Goal: Task Accomplishment & Management: Complete application form

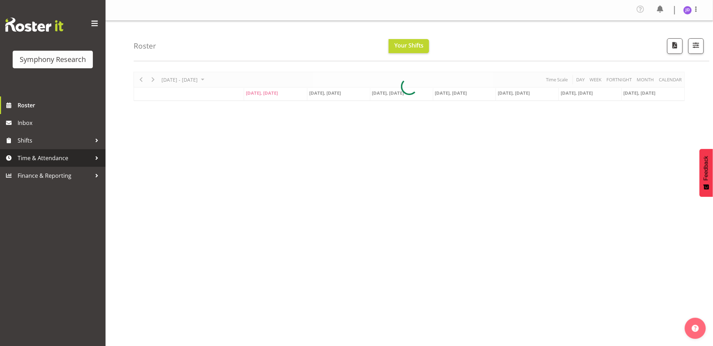
click at [53, 158] on span "Time & Attendance" at bounding box center [55, 158] width 74 height 11
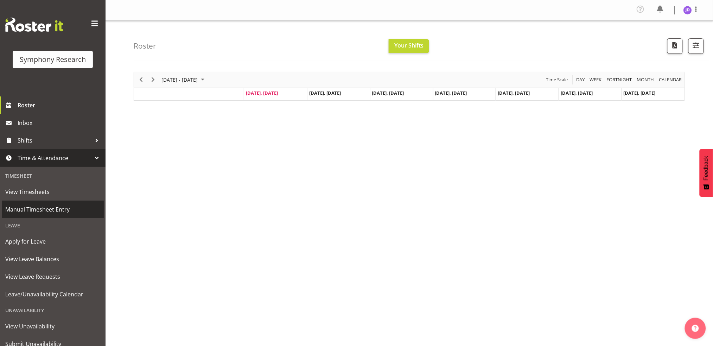
click at [48, 213] on span "Manual Timesheet Entry" at bounding box center [52, 209] width 95 height 11
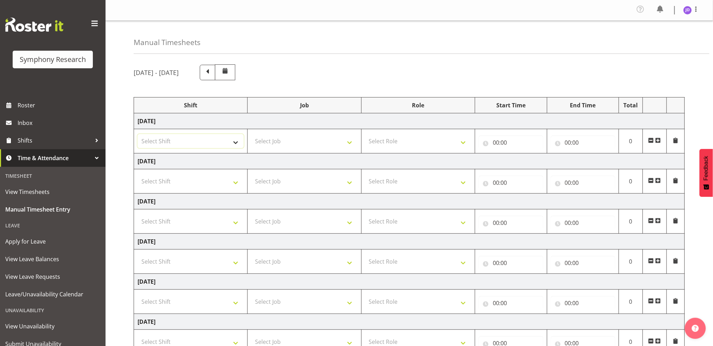
click at [237, 141] on select "Select Shift !!Weekend Residential (Roster IT Shift Label) *Business 9/10am ~ 4…" at bounding box center [191, 141] width 106 height 14
select select "26078"
click at [138, 134] on select "Select Shift !!Weekend Residential (Roster IT Shift Label) *Business 9/10am ~ 4…" at bounding box center [191, 141] width 106 height 14
click at [352, 143] on select "Select Job 550060 IF Admin 553492 World Poll Aus Wave 2 Main 2025 553493 World …" at bounding box center [304, 141] width 106 height 14
select select "10242"
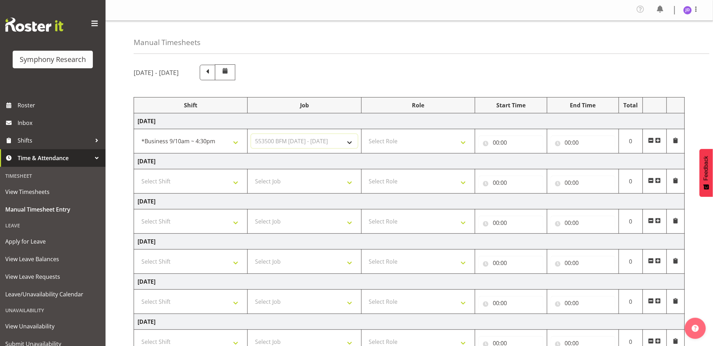
click at [251, 134] on select "Select Job 550060 IF Admin 553492 World Poll Aus Wave 2 Main 2025 553493 World …" at bounding box center [304, 141] width 106 height 14
click at [461, 144] on select "Select Role Briefing Interviewing" at bounding box center [418, 141] width 106 height 14
select select "297"
click at [365, 134] on select "Select Role Briefing Interviewing" at bounding box center [418, 141] width 106 height 14
click at [494, 141] on input "00:00" at bounding box center [511, 142] width 64 height 14
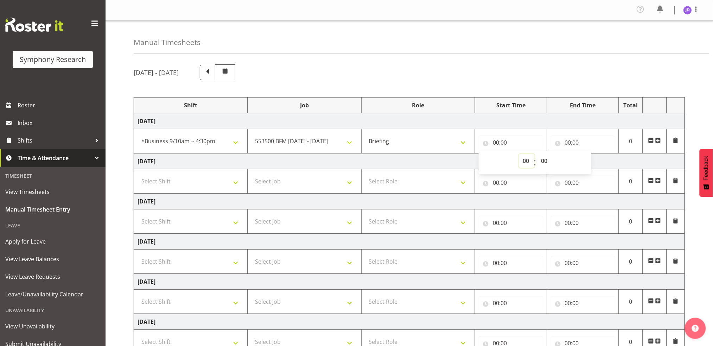
click at [526, 159] on select "00 01 02 03 04 05 06 07 08 09 10 11 12 13 14 15 16 17 18 19 20 21 22 23" at bounding box center [527, 161] width 16 height 14
select select "8"
click at [519, 154] on select "00 01 02 03 04 05 06 07 08 09 10 11 12 13 14 15 16 17 18 19 20 21 22 23" at bounding box center [527, 161] width 16 height 14
type input "08:00"
click at [544, 159] on select "00 01 02 03 04 05 06 07 08 09 10 11 12 13 14 15 16 17 18 19 20 21 22 23 24 25 2…" at bounding box center [545, 161] width 16 height 14
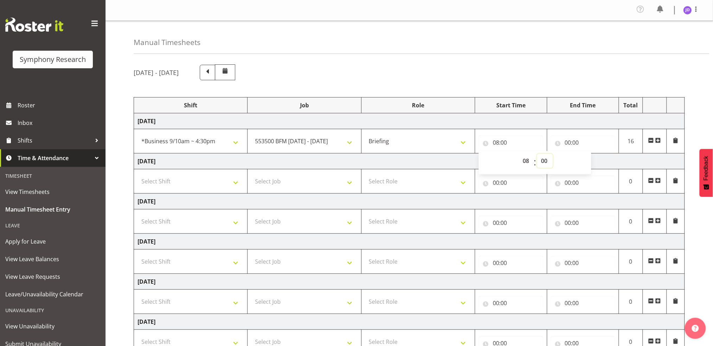
select select "27"
click at [537, 154] on select "00 01 02 03 04 05 06 07 08 09 10 11 12 13 14 15 16 17 18 19 20 21 22 23 24 25 2…" at bounding box center [545, 161] width 16 height 14
type input "08:27"
click at [569, 142] on input "00:00" at bounding box center [583, 142] width 64 height 14
click at [597, 159] on select "00 01 02 03 04 05 06 07 08 09 10 11 12 13 14 15 16 17 18 19 20 21 22 23" at bounding box center [599, 161] width 16 height 14
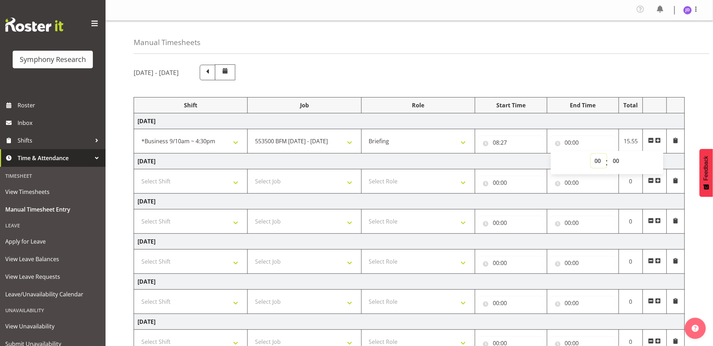
select select "8"
click at [591, 154] on select "00 01 02 03 04 05 06 07 08 09 10 11 12 13 14 15 16 17 18 19 20 21 22 23" at bounding box center [599, 161] width 16 height 14
type input "08:00"
click at [618, 159] on select "00 01 02 03 04 05 06 07 08 09 10 11 12 13 14 15 16 17 18 19 20 21 22 23 24 25 2…" at bounding box center [617, 161] width 16 height 14
select select "34"
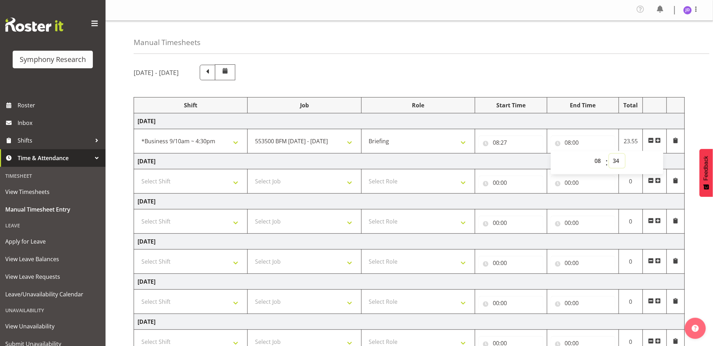
click at [609, 154] on select "00 01 02 03 04 05 06 07 08 09 10 11 12 13 14 15 16 17 18 19 20 21 22 23 24 25 2…" at bounding box center [617, 161] width 16 height 14
type input "08:34"
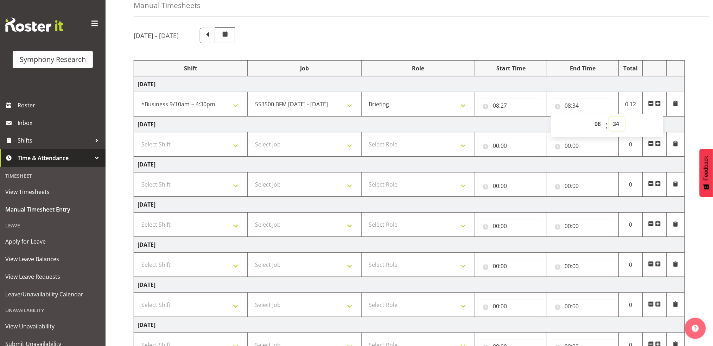
scroll to position [95, 0]
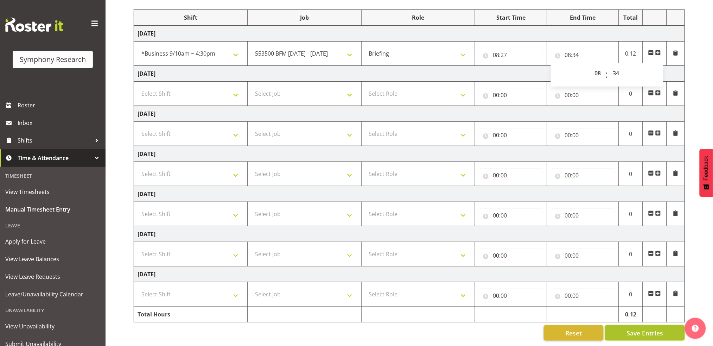
click at [660, 328] on span "Save Entries" at bounding box center [644, 332] width 37 height 9
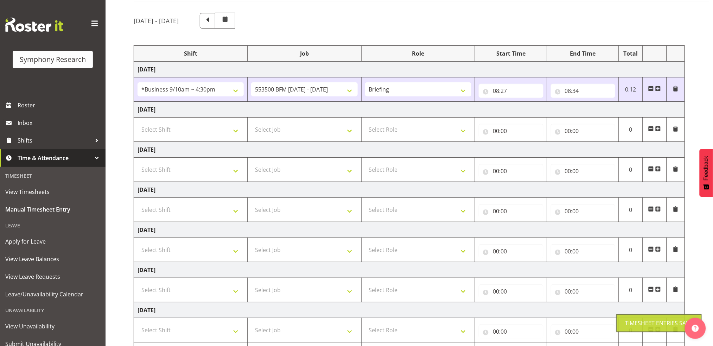
scroll to position [49, 0]
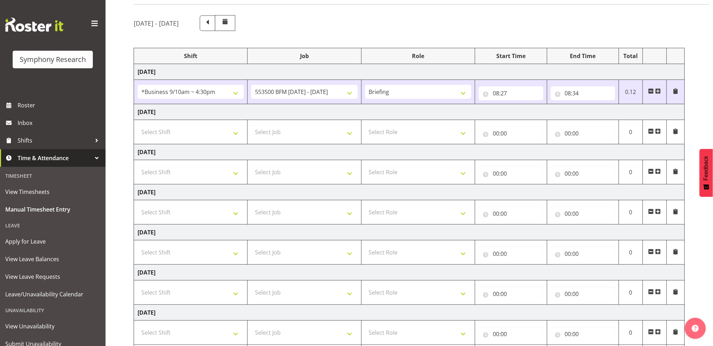
click at [657, 91] on span at bounding box center [658, 91] width 6 height 6
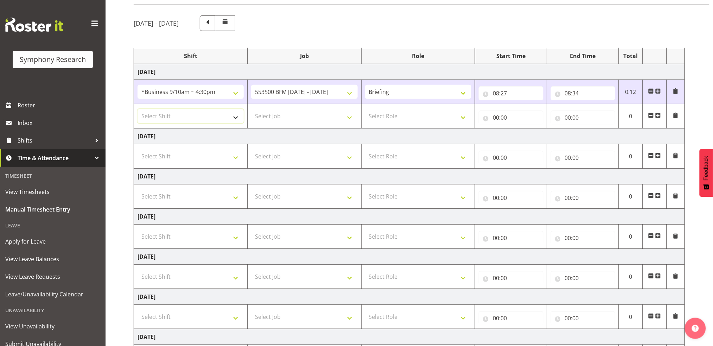
click at [235, 117] on select "Select Shift !!Weekend Residential (Roster IT Shift Label) *Business 9/10am ~ 4…" at bounding box center [191, 116] width 106 height 14
select select "26078"
click at [138, 109] on select "Select Shift !!Weekend Residential (Roster IT Shift Label) *Business 9/10am ~ 4…" at bounding box center [191, 116] width 106 height 14
click at [349, 117] on select "Select Job 550060 IF Admin 553492 World Poll Aus Wave 2 Main 2025 553493 World …" at bounding box center [304, 116] width 106 height 14
select select "10242"
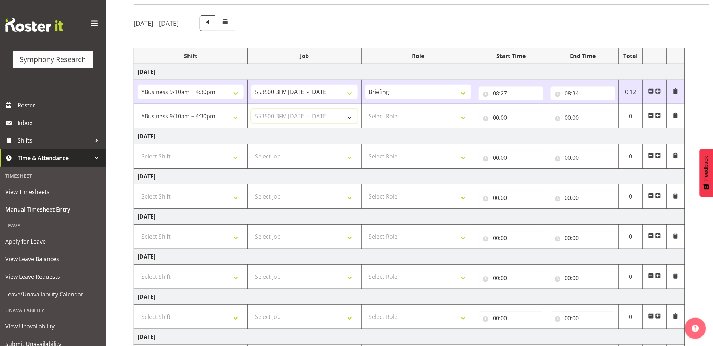
click at [251, 109] on select "Select Job 550060 IF Admin 553492 World Poll Aus Wave 2 Main 2025 553493 World …" at bounding box center [304, 116] width 106 height 14
click at [465, 117] on select "Select Role Briefing Interviewing" at bounding box center [418, 116] width 106 height 14
select select "47"
click at [365, 109] on select "Select Role Briefing Interviewing" at bounding box center [418, 116] width 106 height 14
click at [495, 117] on input "00:00" at bounding box center [511, 117] width 64 height 14
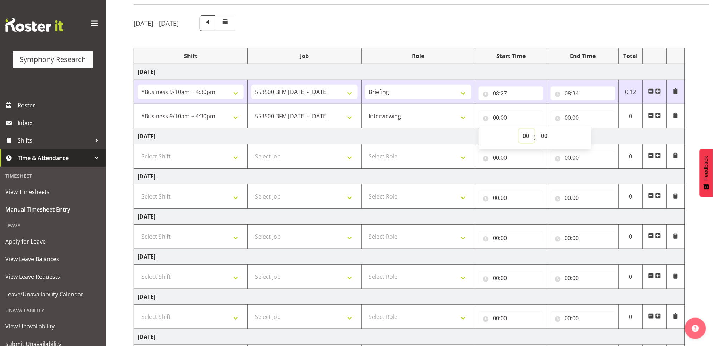
click at [526, 132] on select "00 01 02 03 04 05 06 07 08 09 10 11 12 13 14 15 16 17 18 19 20 21 22 23" at bounding box center [527, 136] width 16 height 14
select select "8"
click at [519, 129] on select "00 01 02 03 04 05 06 07 08 09 10 11 12 13 14 15 16 17 18 19 20 21 22 23" at bounding box center [527, 136] width 16 height 14
type input "08:00"
click at [544, 135] on select "00 01 02 03 04 05 06 07 08 09 10 11 12 13 14 15 16 17 18 19 20 21 22 23 24 25 2…" at bounding box center [545, 136] width 16 height 14
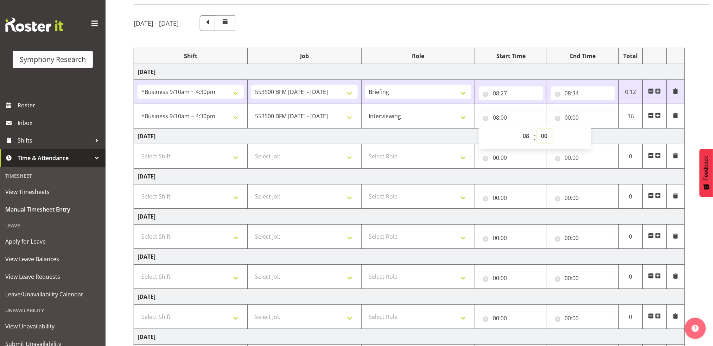
select select "34"
click at [537, 129] on select "00 01 02 03 04 05 06 07 08 09 10 11 12 13 14 15 16 17 18 19 20 21 22 23 24 25 2…" at bounding box center [545, 136] width 16 height 14
type input "08:34"
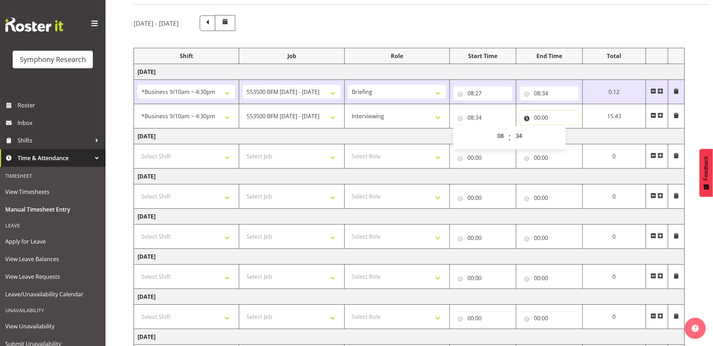
drag, startPoint x: 535, startPoint y: 117, endPoint x: 548, endPoint y: 123, distance: 14.6
click at [535, 117] on input "00:00" at bounding box center [549, 117] width 59 height 14
click at [565, 135] on select "00 01 02 03 04 05 06 07 08 09 10 11 12 13 14 15 16 17 18 19 20 21 22 23" at bounding box center [568, 136] width 16 height 14
select select "12"
click at [560, 129] on select "00 01 02 03 04 05 06 07 08 09 10 11 12 13 14 15 16 17 18 19 20 21 22 23" at bounding box center [568, 136] width 16 height 14
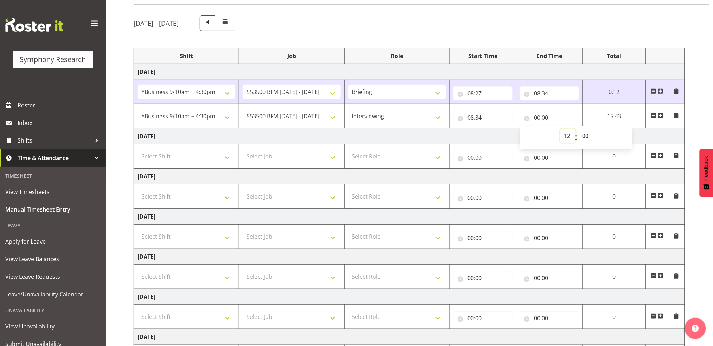
type input "12:00"
click at [585, 135] on select "00 01 02 03 04 05 06 07 08 09 10 11 12 13 14 15 16 17 18 19 20 21 22 23 24 25 2…" at bounding box center [586, 136] width 16 height 14
select select "31"
click at [594, 129] on select "00 01 02 03 04 05 06 07 08 09 10 11 12 13 14 15 16 17 18 19 20 21 22 23 24 25 2…" at bounding box center [586, 136] width 16 height 14
type input "12:31"
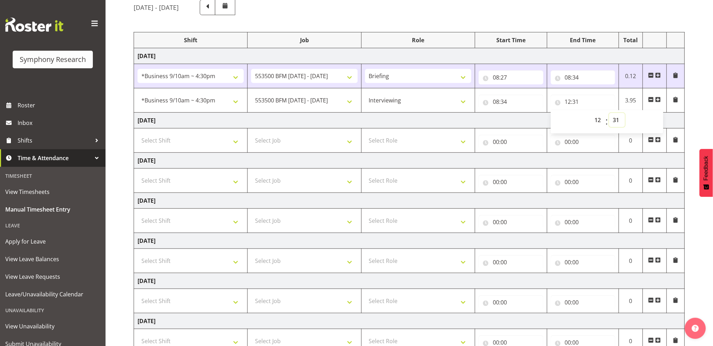
scroll to position [119, 0]
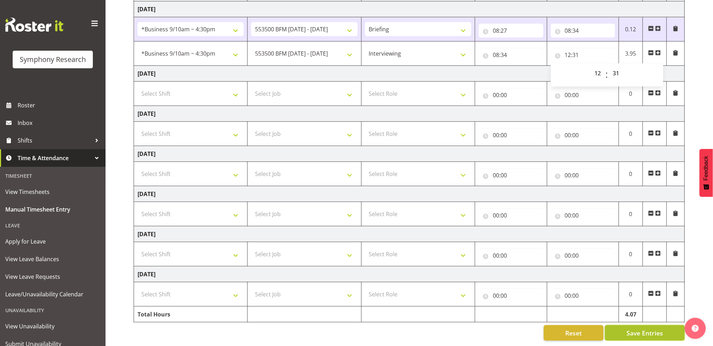
click at [658, 328] on span "Save Entries" at bounding box center [644, 332] width 37 height 9
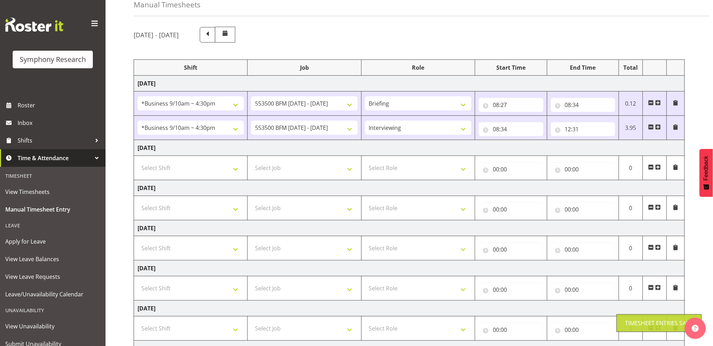
scroll to position [32, 0]
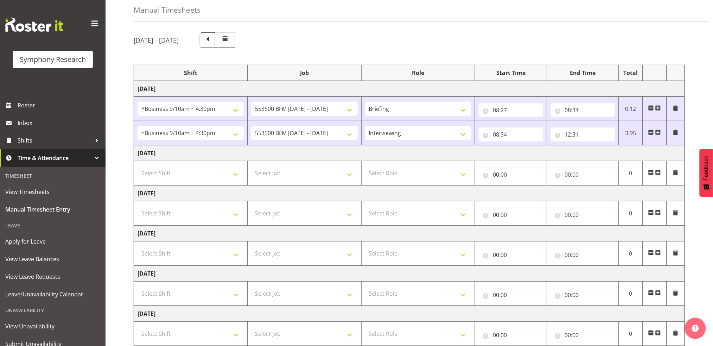
click at [659, 131] on span at bounding box center [658, 132] width 6 height 6
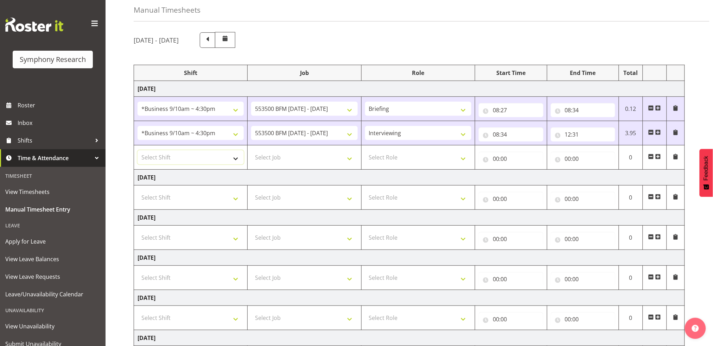
click at [237, 158] on select "Select Shift !!Weekend Residential (Roster IT Shift Label) *Business 9/10am ~ 4…" at bounding box center [191, 157] width 106 height 14
select select "26078"
click at [138, 150] on select "Select Shift !!Weekend Residential (Roster IT Shift Label) *Business 9/10am ~ 4…" at bounding box center [191, 157] width 106 height 14
click at [351, 159] on select "Select Job 550060 IF Admin 553492 World Poll Aus Wave 2 Main 2025 553493 World …" at bounding box center [304, 157] width 106 height 14
select select "10242"
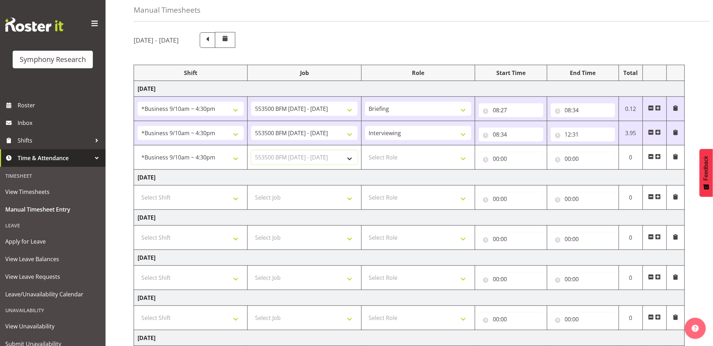
click at [251, 150] on select "Select Job 550060 IF Admin 553492 World Poll Aus Wave 2 Main 2025 553493 World …" at bounding box center [304, 157] width 106 height 14
click at [463, 159] on select "Select Role Briefing Interviewing" at bounding box center [418, 157] width 106 height 14
select select "47"
click at [365, 150] on select "Select Role Briefing Interviewing" at bounding box center [418, 157] width 106 height 14
click at [492, 158] on input "00:00" at bounding box center [511, 159] width 64 height 14
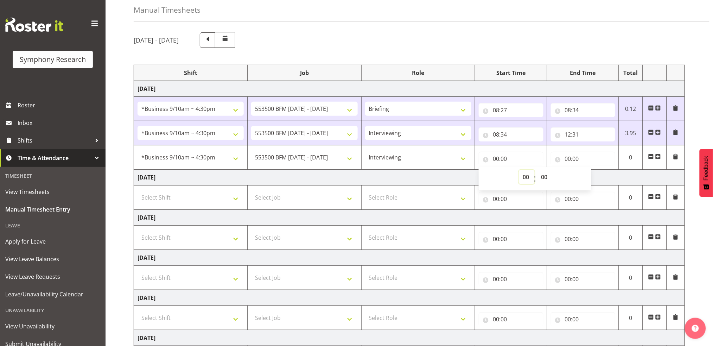
click at [524, 175] on select "00 01 02 03 04 05 06 07 08 09 10 11 12 13 14 15 16 17 18 19 20 21 22 23" at bounding box center [527, 177] width 16 height 14
select select "13"
click at [519, 170] on select "00 01 02 03 04 05 06 07 08 09 10 11 12 13 14 15 16 17 18 19 20 21 22 23" at bounding box center [527, 177] width 16 height 14
type input "13:00"
click at [544, 175] on select "00 01 02 03 04 05 06 07 08 09 10 11 12 13 14 15 16 17 18 19 20 21 22 23 24 25 2…" at bounding box center [545, 177] width 16 height 14
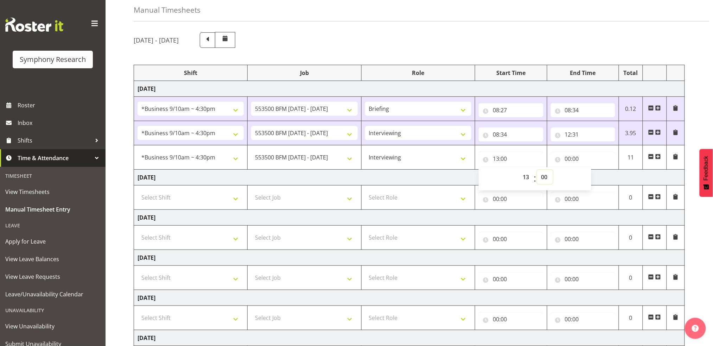
select select "1"
click at [537, 170] on select "00 01 02 03 04 05 06 07 08 09 10 11 12 13 14 15 16 17 18 19 20 21 22 23 24 25 2…" at bounding box center [545, 177] width 16 height 14
type input "13:01"
click at [567, 158] on input "00:00" at bounding box center [583, 159] width 64 height 14
click at [598, 175] on select "00 01 02 03 04 05 06 07 08 09 10 11 12 13 14 15 16 17 18 19 20 21 22 23" at bounding box center [599, 177] width 16 height 14
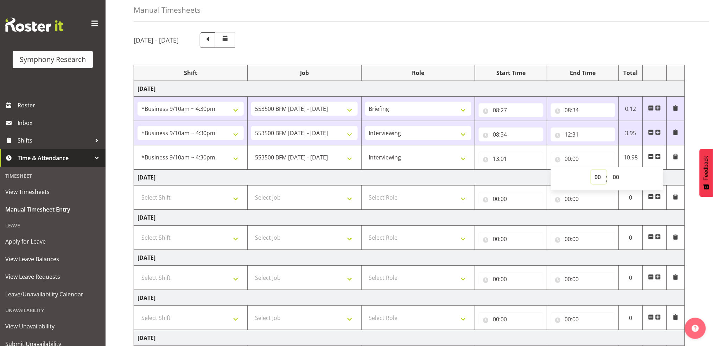
select select "16"
click at [591, 170] on select "00 01 02 03 04 05 06 07 08 09 10 11 12 13 14 15 16 17 18 19 20 21 22 23" at bounding box center [599, 177] width 16 height 14
type input "16:00"
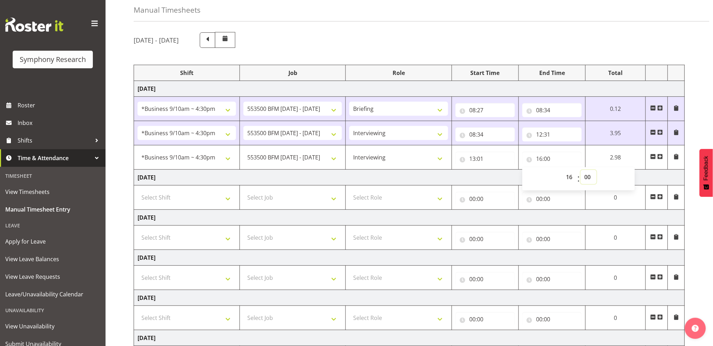
click at [589, 176] on select "00 01 02 03 04 05 06 07 08 09 10 11 12 13 14 15 16 17 18 19 20 21 22 23 24 25 2…" at bounding box center [589, 177] width 16 height 14
select select "30"
click at [581, 170] on select "00 01 02 03 04 05 06 07 08 09 10 11 12 13 14 15 16 17 18 19 20 21 22 23 24 25 2…" at bounding box center [589, 177] width 16 height 14
type input "16:30"
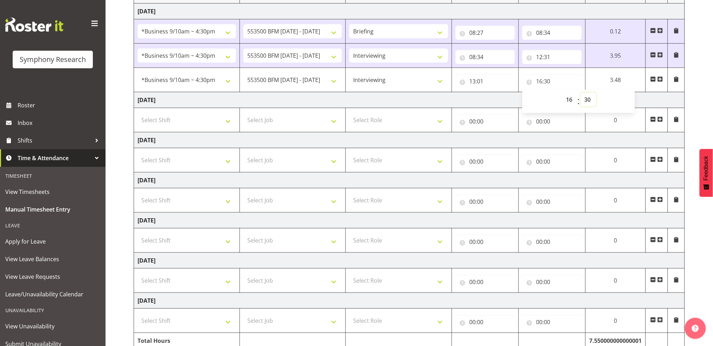
scroll to position [144, 0]
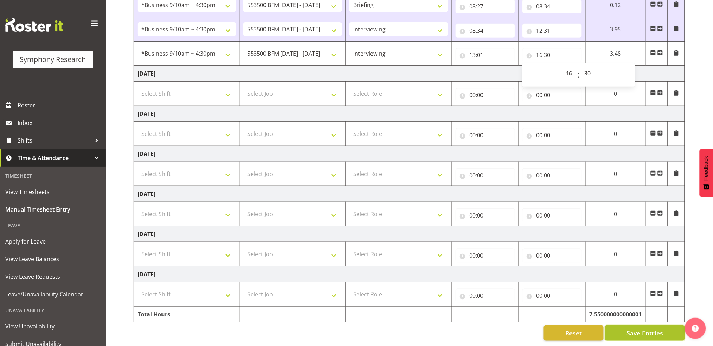
click at [641, 328] on span "Save Entries" at bounding box center [644, 332] width 37 height 9
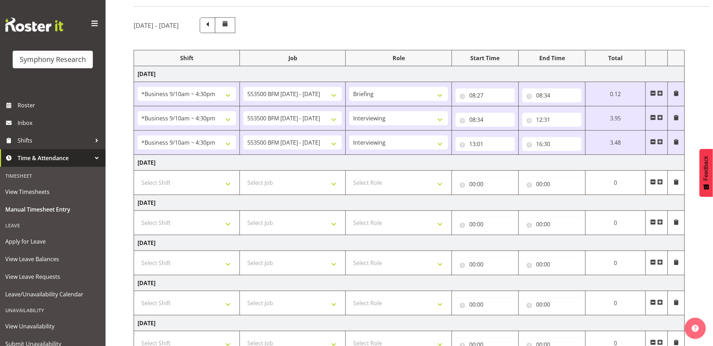
scroll to position [0, 0]
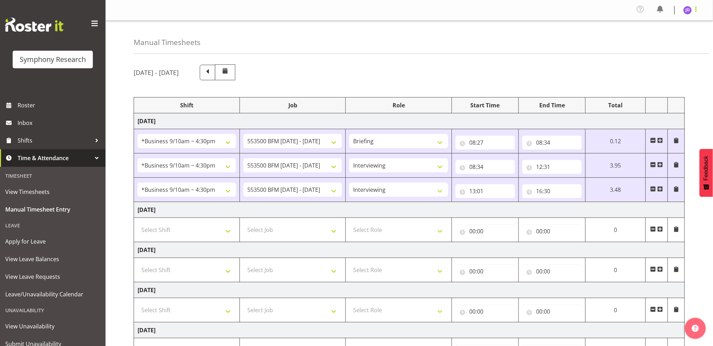
click at [699, 9] on span at bounding box center [696, 9] width 8 height 8
click at [654, 40] on link "Log Out" at bounding box center [667, 38] width 68 height 13
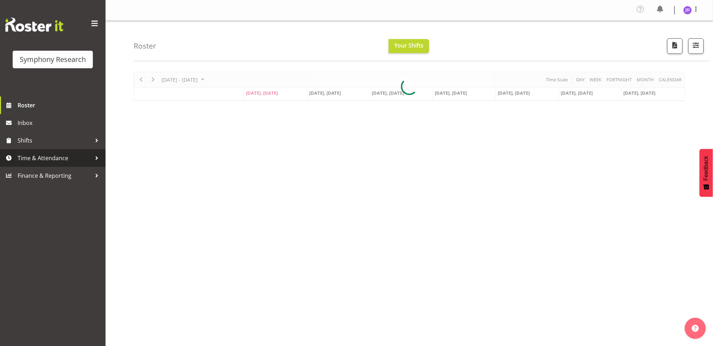
click at [46, 157] on span "Time & Attendance" at bounding box center [55, 158] width 74 height 11
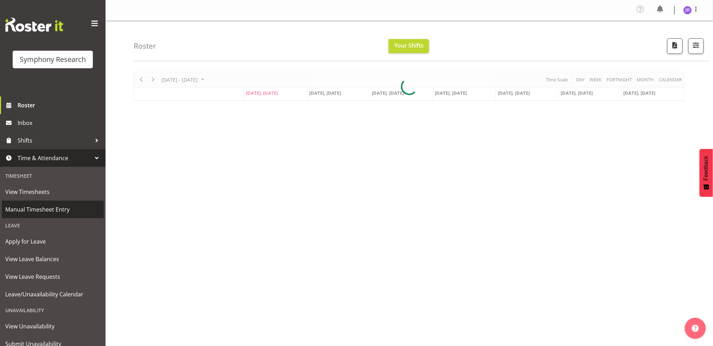
click at [53, 208] on span "Manual Timesheet Entry" at bounding box center [52, 209] width 95 height 11
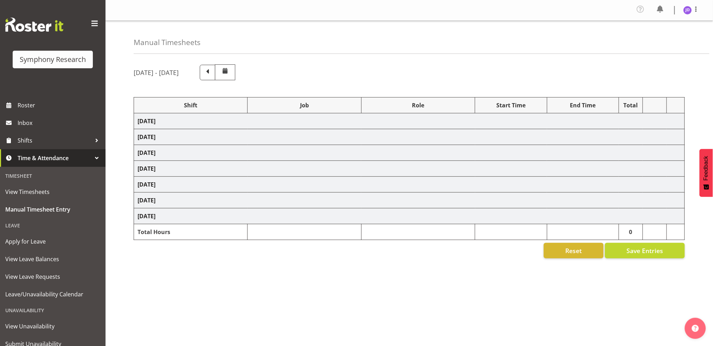
select select "26078"
select select "10242"
select select "26078"
select select "10242"
select select "47"
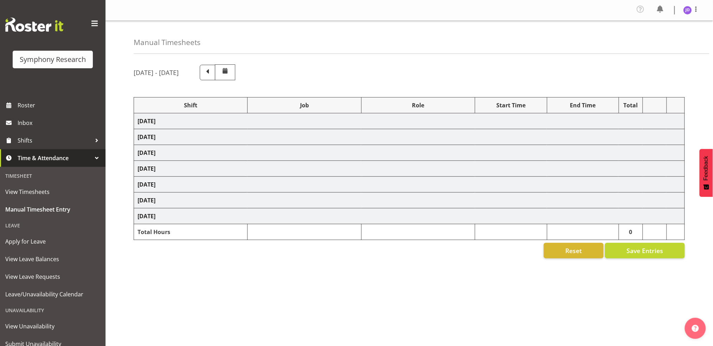
select select "26078"
select select "10242"
select select "47"
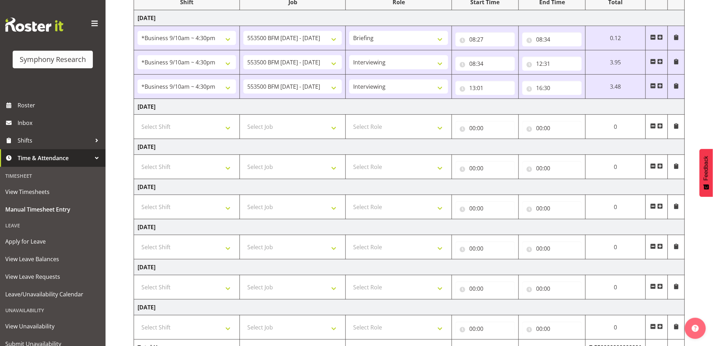
scroll to position [144, 0]
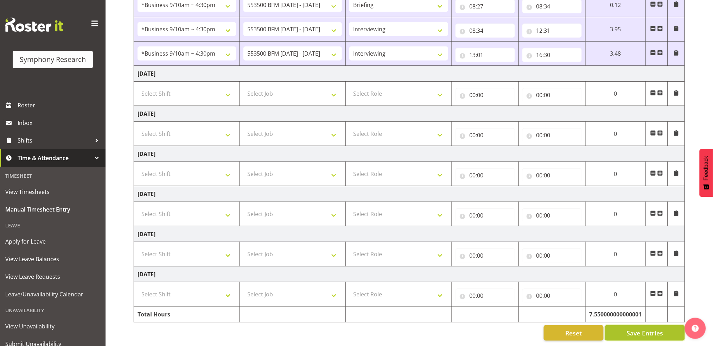
click at [648, 328] on span "Save Entries" at bounding box center [644, 332] width 37 height 9
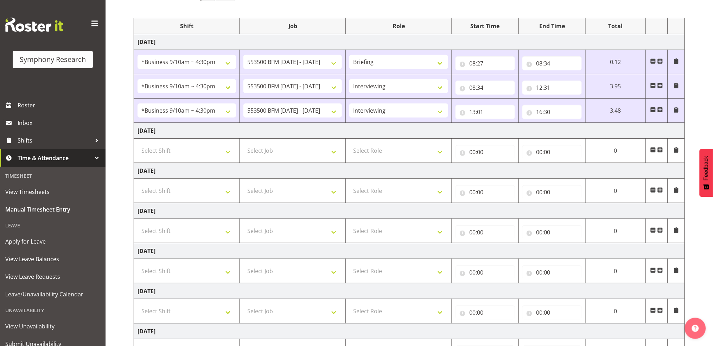
scroll to position [0, 0]
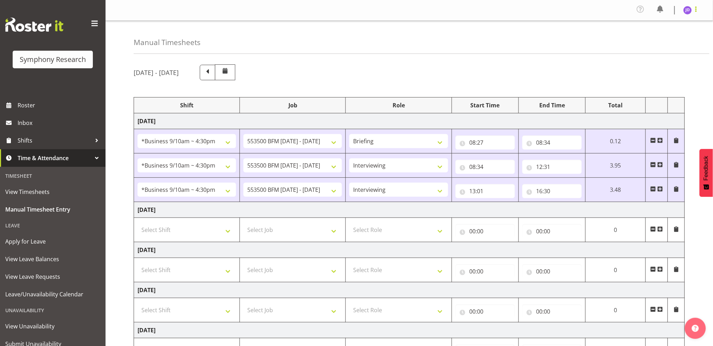
click at [696, 12] on span at bounding box center [696, 9] width 8 height 8
click at [661, 39] on link "Log Out" at bounding box center [667, 38] width 68 height 13
